Goal: Check status: Check status

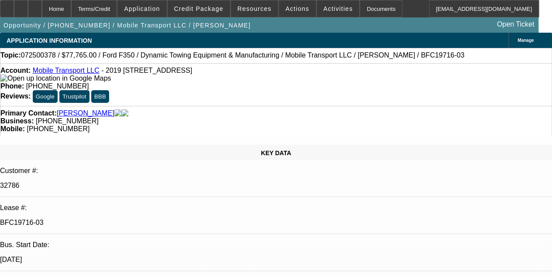
select select "0"
select select "2"
select select "0"
select select "6"
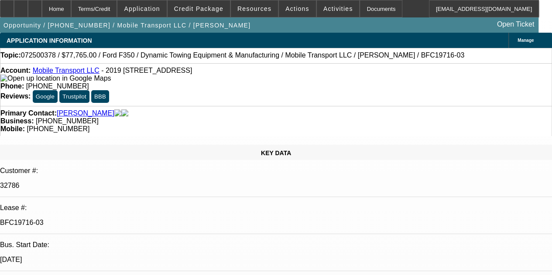
select select "0"
select select "2"
select select "0"
select select "6"
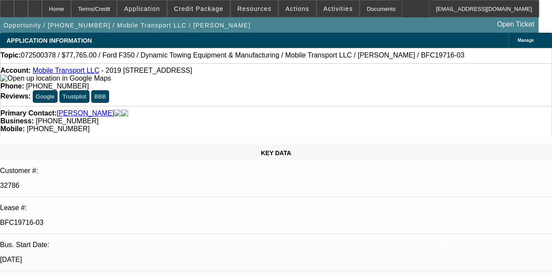
select select "0"
select select "2"
select select "0"
select select "6"
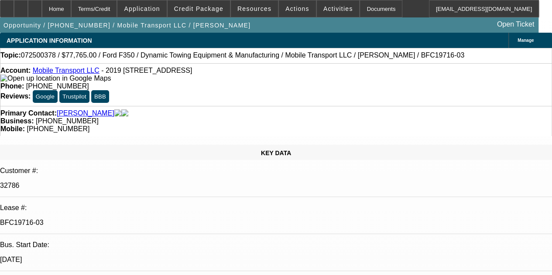
select select "0"
select select "2"
select select "0"
select select "6"
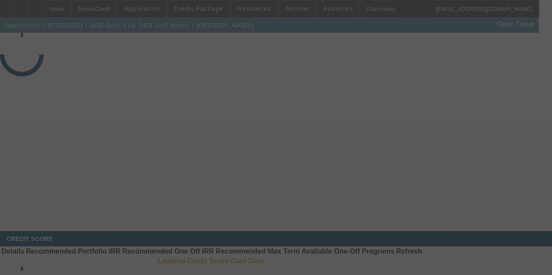
select select "4"
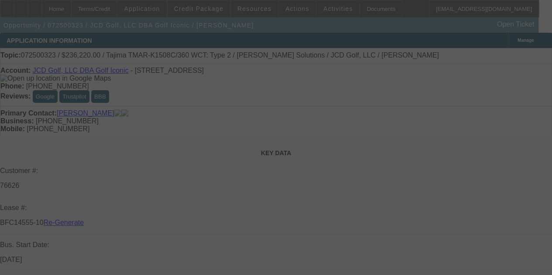
select select "0"
select select "2"
select select "0"
select select "6"
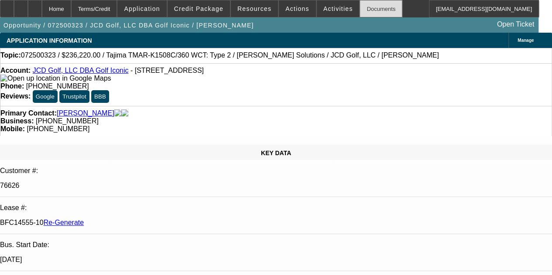
click at [360, 8] on div "Documents" at bounding box center [381, 8] width 43 height 17
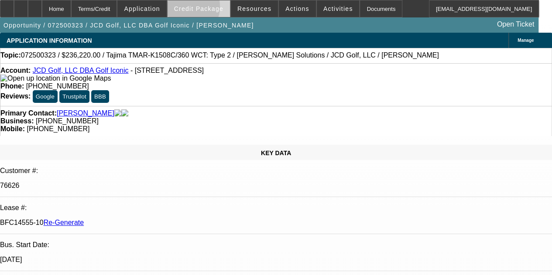
click at [195, 8] on span "Credit Package" at bounding box center [198, 8] width 49 height 7
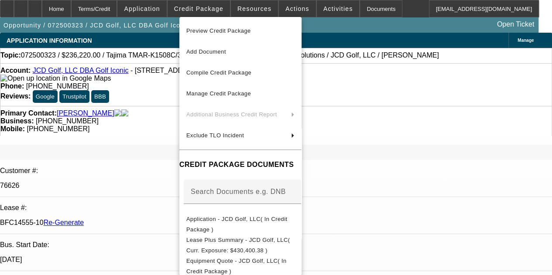
click at [243, 6] on div at bounding box center [276, 137] width 552 height 275
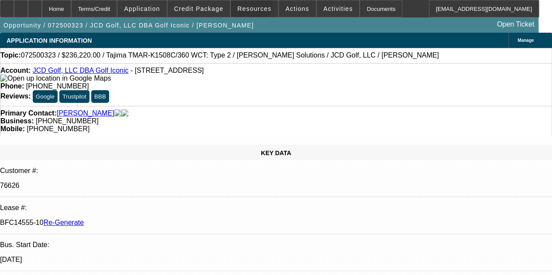
click at [243, 6] on span "Resources" at bounding box center [254, 8] width 34 height 7
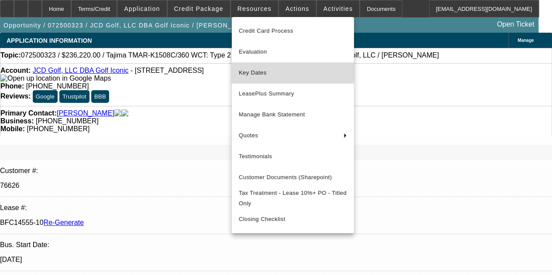
click at [253, 72] on span "Key Dates" at bounding box center [293, 73] width 108 height 10
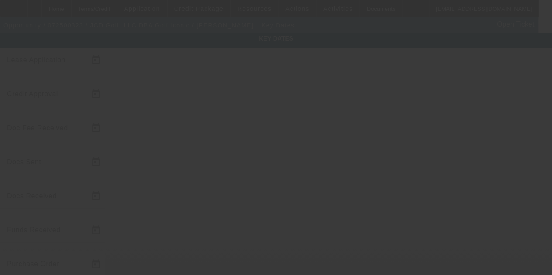
type input "[DATE]"
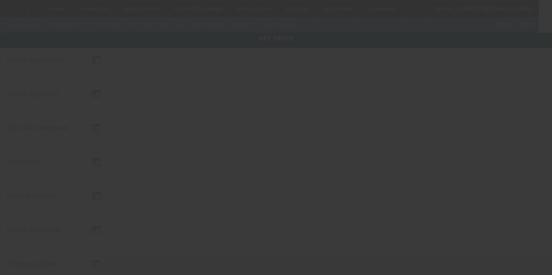
type input "[DATE]"
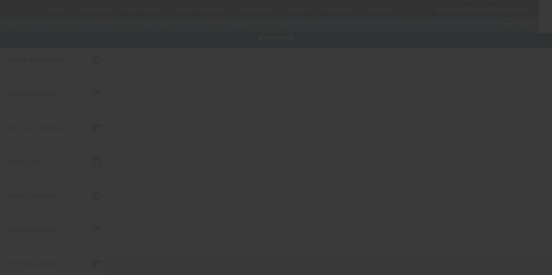
type input "[DATE]"
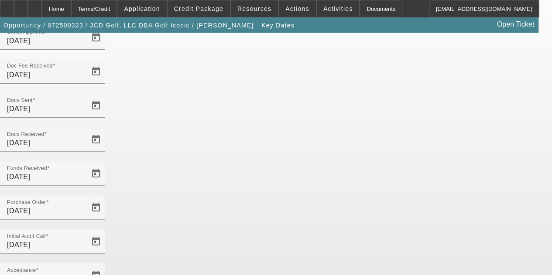
scroll to position [57, 0]
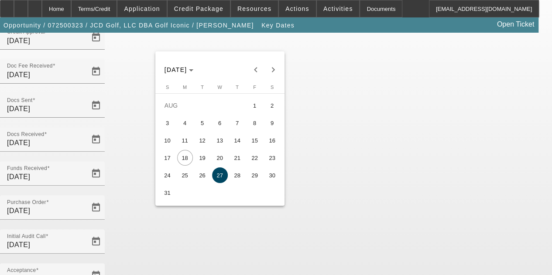
click at [237, 160] on span "21" at bounding box center [237, 158] width 16 height 16
type input "[DATE]"
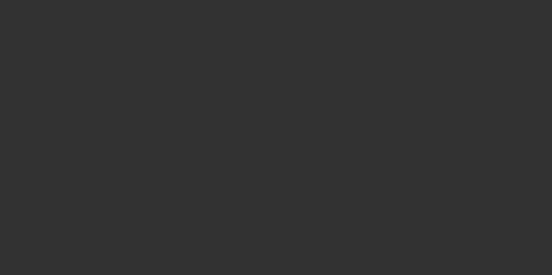
select select "4"
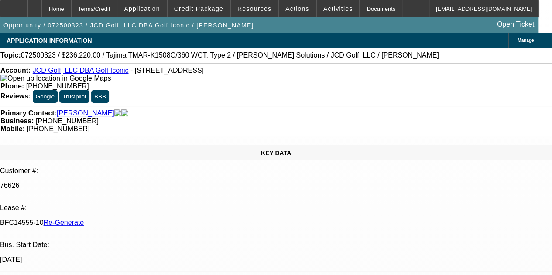
select select "0"
select select "2"
select select "0"
select select "6"
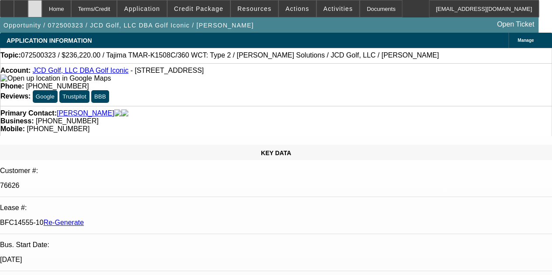
click at [35, 6] on icon at bounding box center [35, 6] width 0 height 0
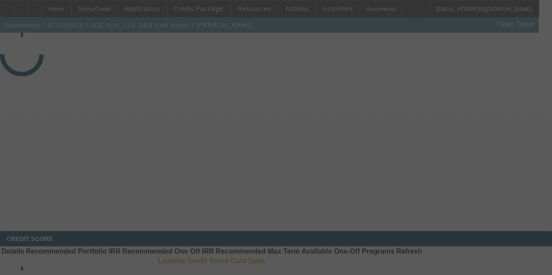
select select "4"
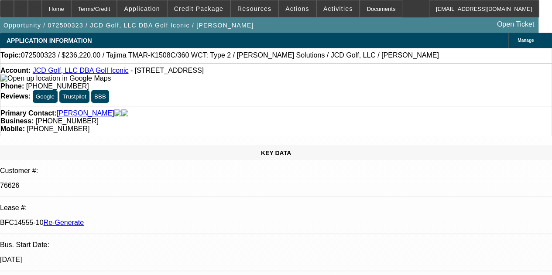
select select "0"
select select "2"
select select "0"
select select "1"
select select "2"
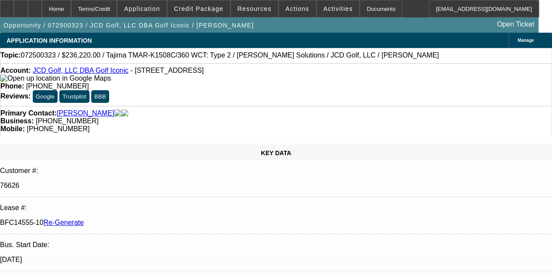
select select "6"
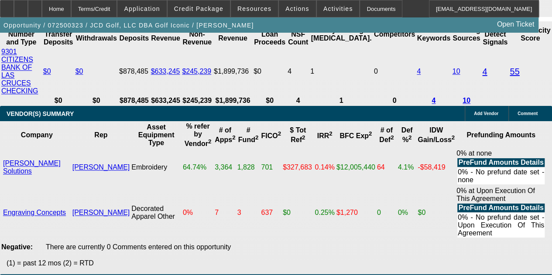
scroll to position [2164, 0]
